Goal: Information Seeking & Learning: Learn about a topic

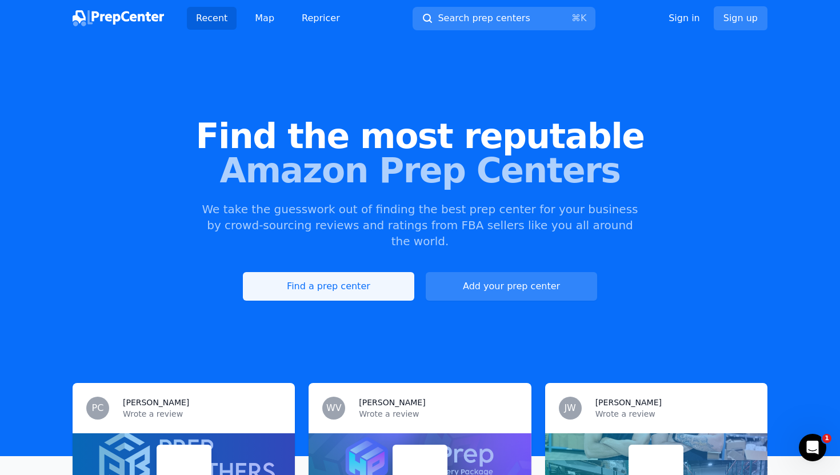
click at [367, 272] on link "Find a prep center" at bounding box center [328, 286] width 171 height 29
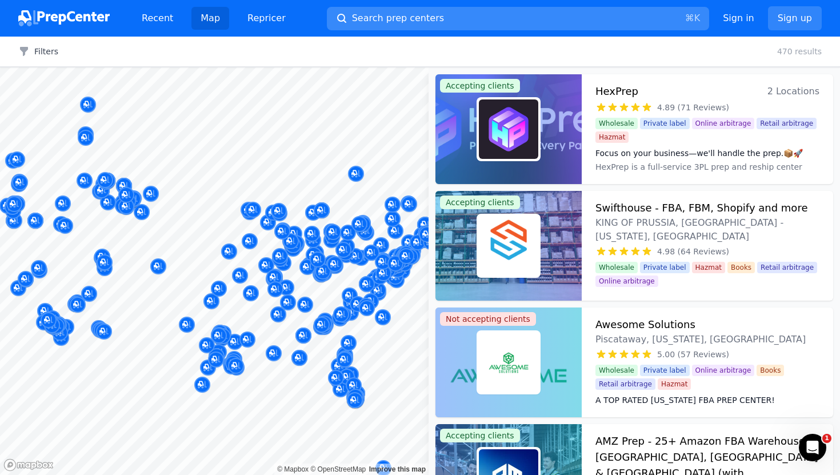
click at [419, 23] on span "Search prep centers" at bounding box center [398, 18] width 92 height 14
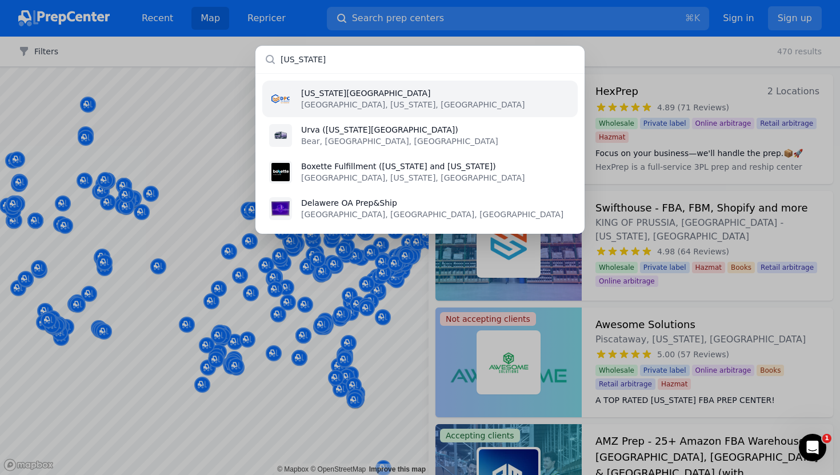
type input "delaware"
click at [411, 101] on li "Delaware Prep Center Newark, Delaware, US" at bounding box center [419, 99] width 315 height 37
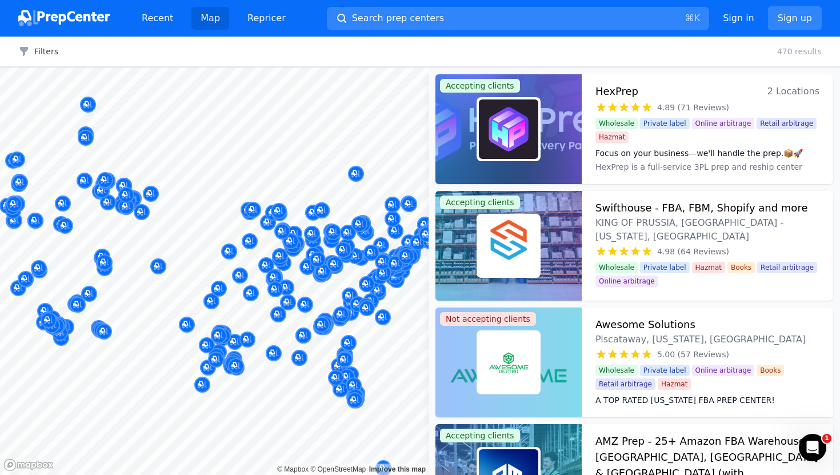
drag, startPoint x: 349, startPoint y: 263, endPoint x: 259, endPoint y: 243, distance: 92.0
click at [259, 243] on body "Recent Map Repricer Search prep centers ⌘ K Open main menu Sign in Sign up Filt…" at bounding box center [420, 237] width 840 height 475
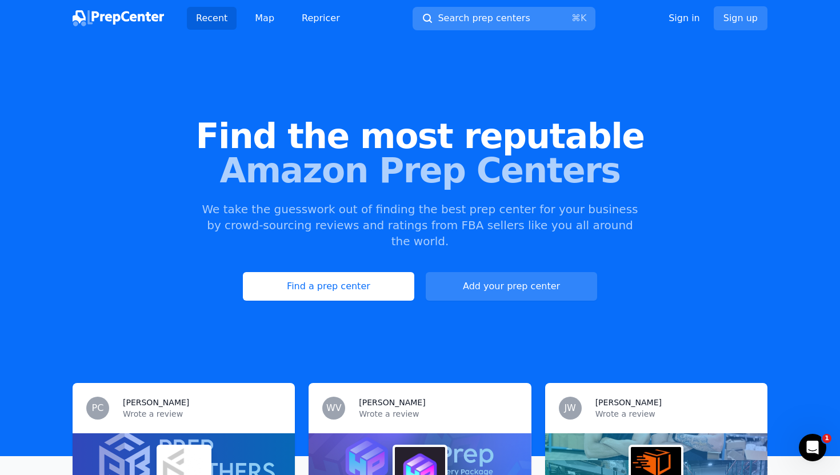
click at [448, 24] on span "Search prep centers" at bounding box center [484, 18] width 92 height 14
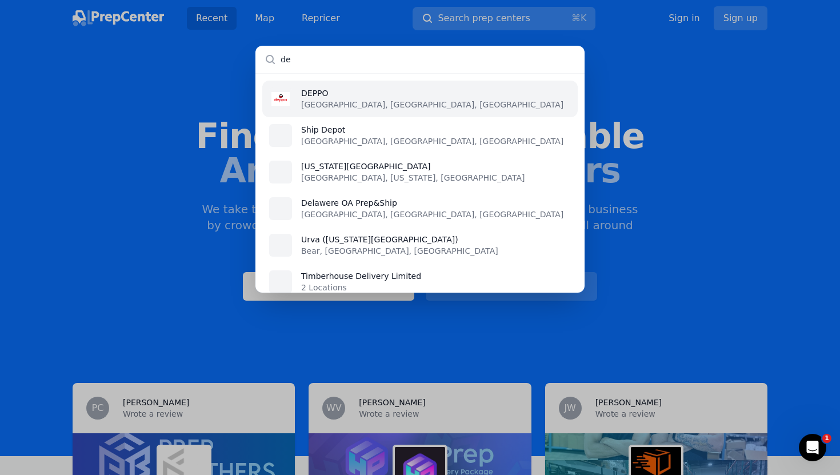
type input "d"
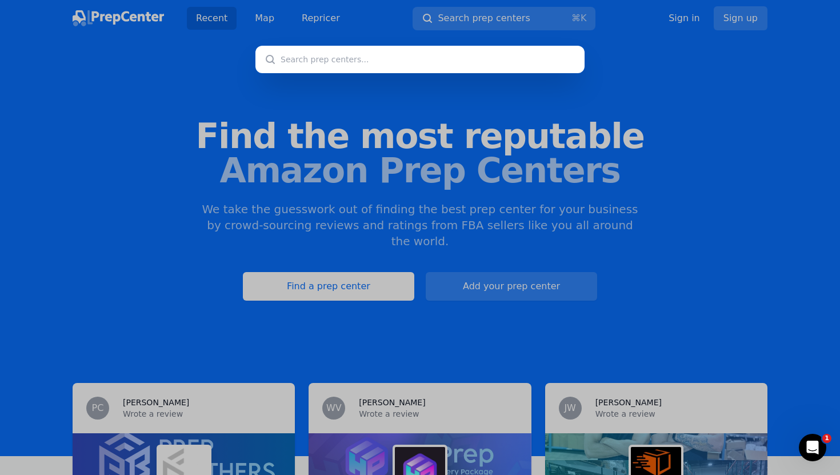
click at [343, 92] on div at bounding box center [420, 237] width 840 height 475
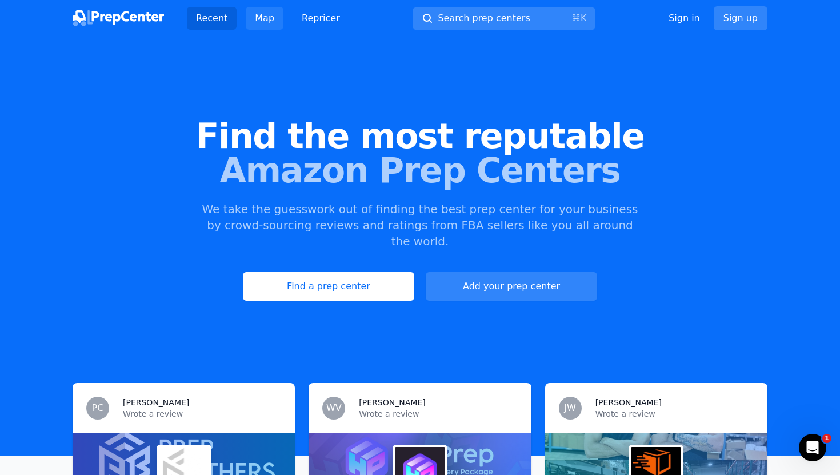
click at [266, 21] on link "Map" at bounding box center [265, 18] width 38 height 23
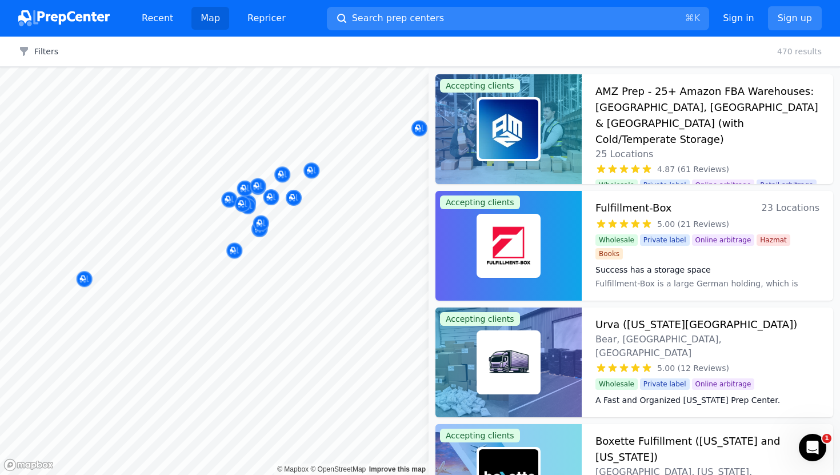
click at [335, 256] on body "Recent Map Repricer Search prep centers ⌘ K Open main menu Sign in Sign up Filt…" at bounding box center [420, 237] width 840 height 475
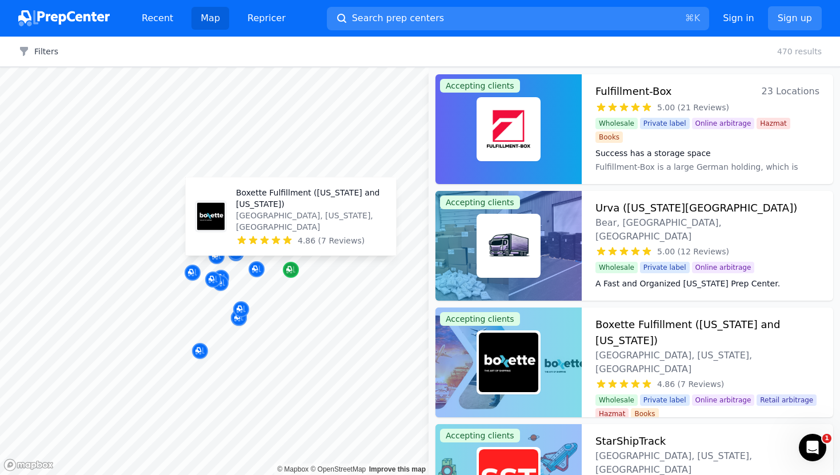
click at [291, 268] on icon "Map marker" at bounding box center [289, 269] width 6 height 6
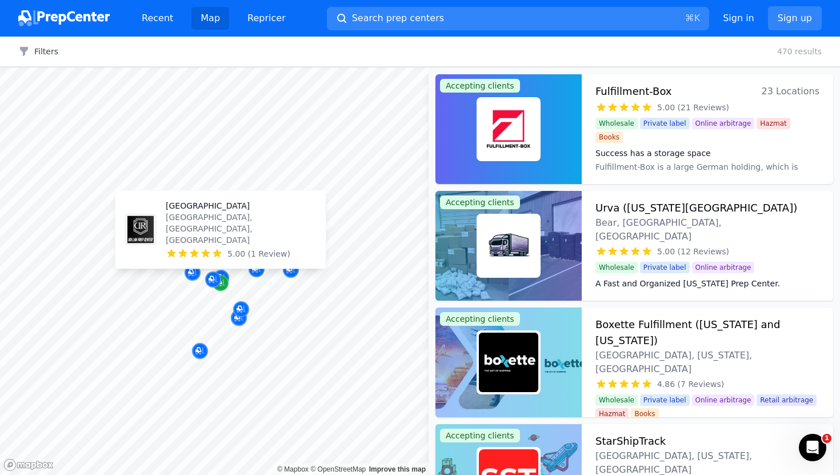
click at [223, 278] on icon "Map marker" at bounding box center [220, 282] width 9 height 11
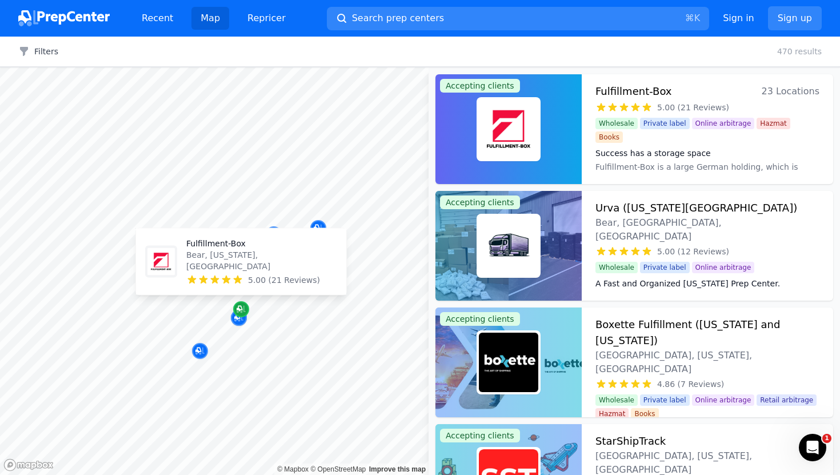
click at [245, 309] on icon "Map marker" at bounding box center [241, 308] width 9 height 11
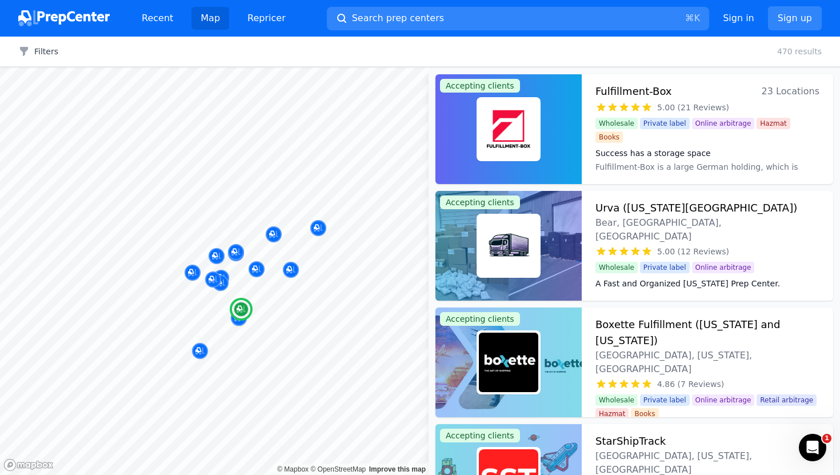
click at [629, 161] on dd "Fulfillment-Box is a large German holding, which is engaged in warehouse mainte…" at bounding box center [707, 172] width 224 height 23
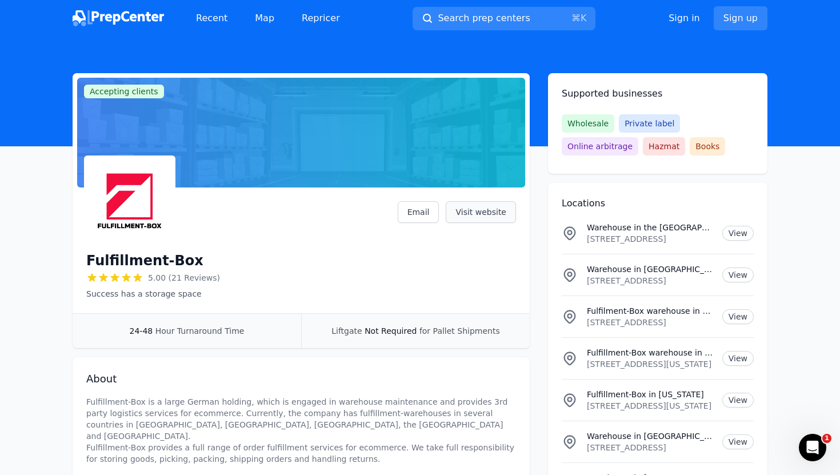
click at [490, 203] on link "Visit website" at bounding box center [481, 212] width 70 height 22
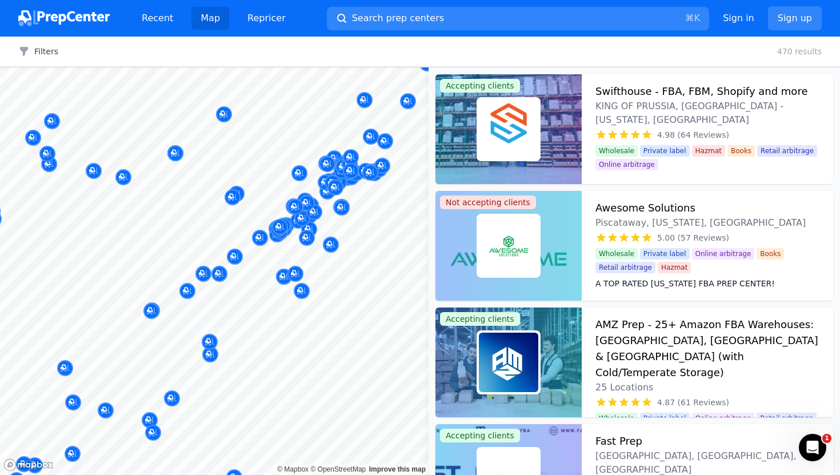
drag, startPoint x: 363, startPoint y: 273, endPoint x: 310, endPoint y: 263, distance: 54.1
click at [341, 242] on body "Recent Map Repricer Search prep centers ⌘ K Open main menu Sign in Sign up Filt…" at bounding box center [420, 237] width 840 height 475
drag, startPoint x: 310, startPoint y: 263, endPoint x: 273, endPoint y: 263, distance: 37.1
click at [274, 264] on div at bounding box center [383, 261] width 219 height 9
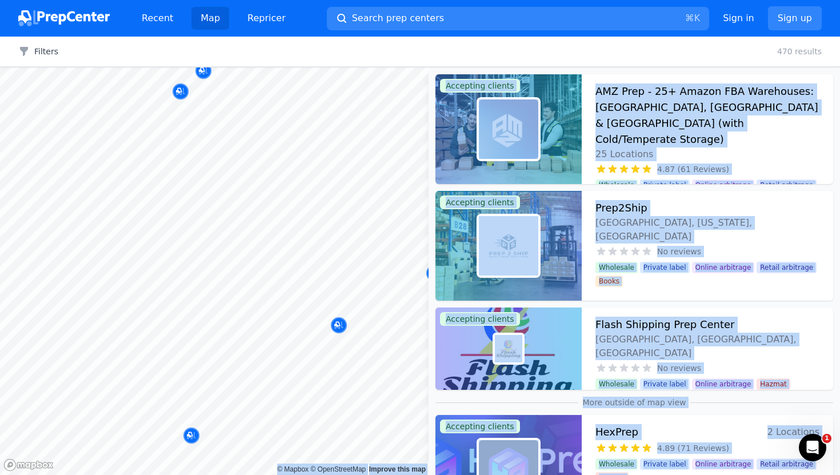
click at [95, 172] on body "Recent Map Repricer Search prep centers ⌘ K Open main menu Sign in Sign up Filt…" at bounding box center [420, 237] width 840 height 475
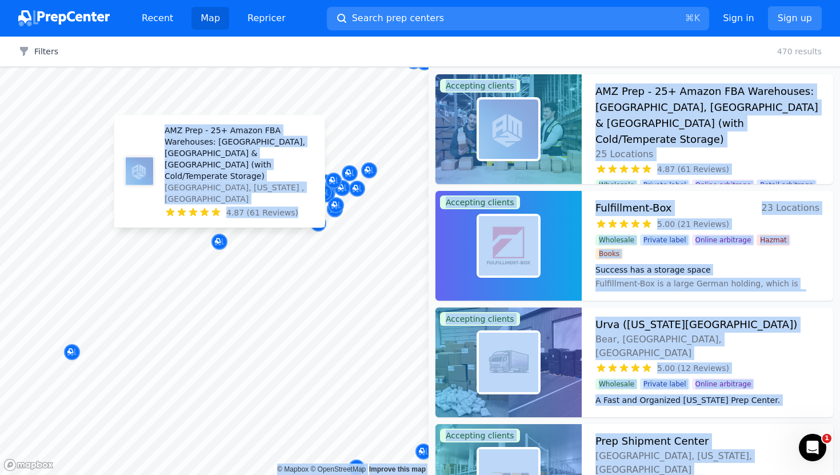
click at [138, 67] on div at bounding box center [214, 67] width 429 height 0
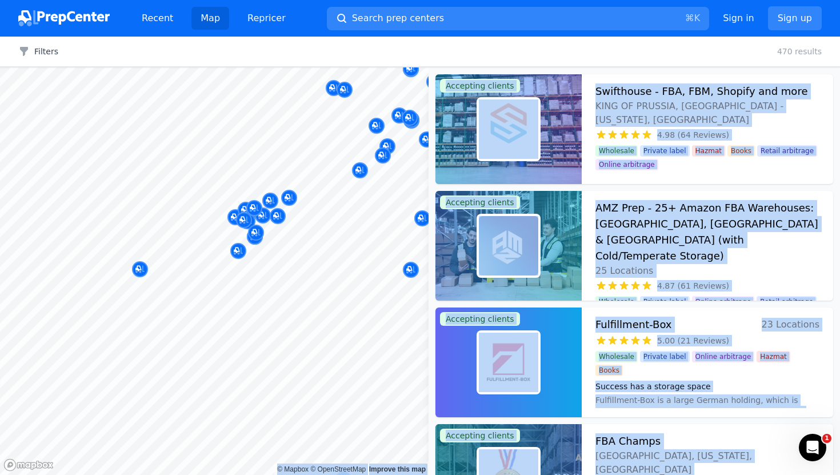
click at [273, 262] on div at bounding box center [379, 264] width 219 height 9
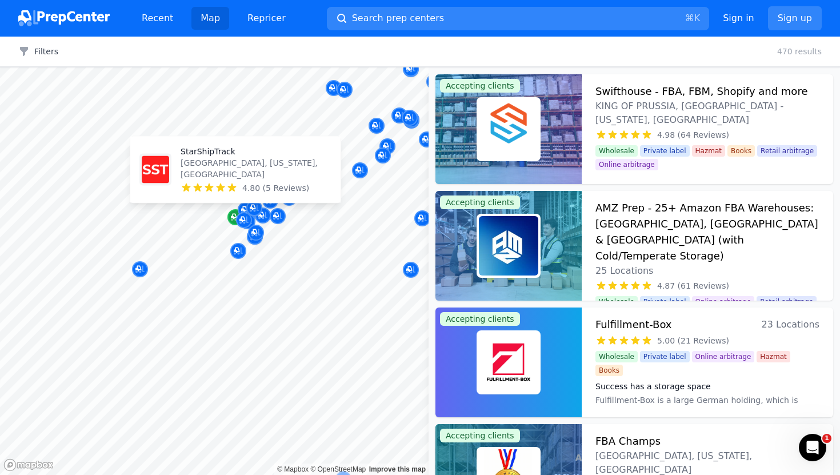
click at [232, 213] on icon "Map marker" at bounding box center [235, 216] width 9 height 11
click at [233, 215] on icon "Map marker" at bounding box center [235, 216] width 9 height 11
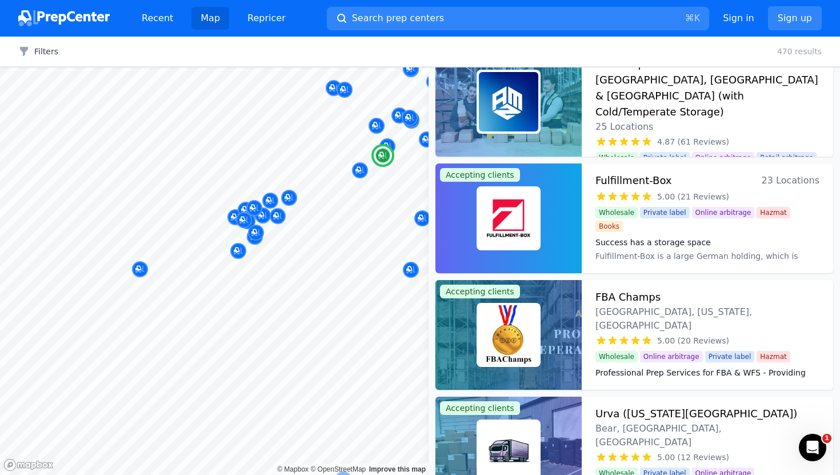
scroll to position [270, 0]
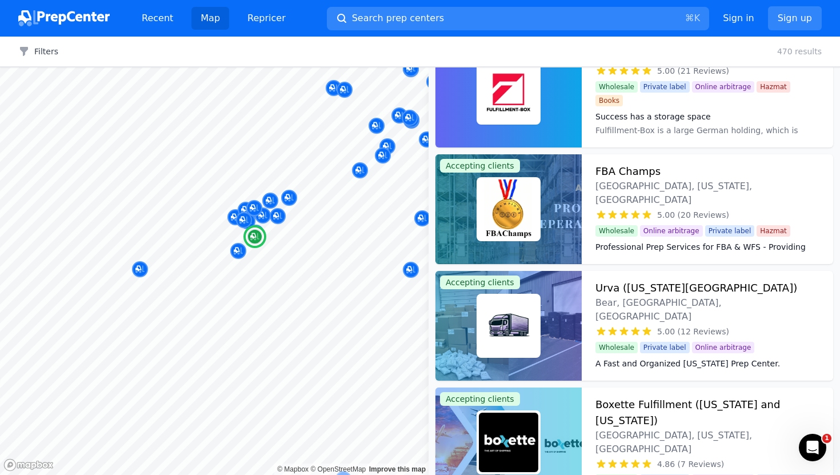
click at [710, 371] on dd at bounding box center [707, 382] width 224 height 23
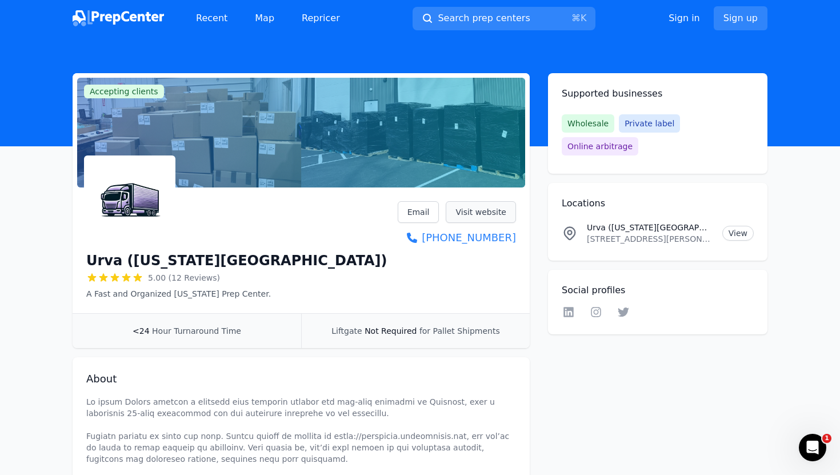
click at [466, 212] on link "Visit website" at bounding box center [481, 212] width 70 height 22
click at [266, 165] on div at bounding box center [236, 200] width 301 height 91
click at [598, 306] on icon at bounding box center [596, 311] width 14 height 11
